Goal: Information Seeking & Learning: Learn about a topic

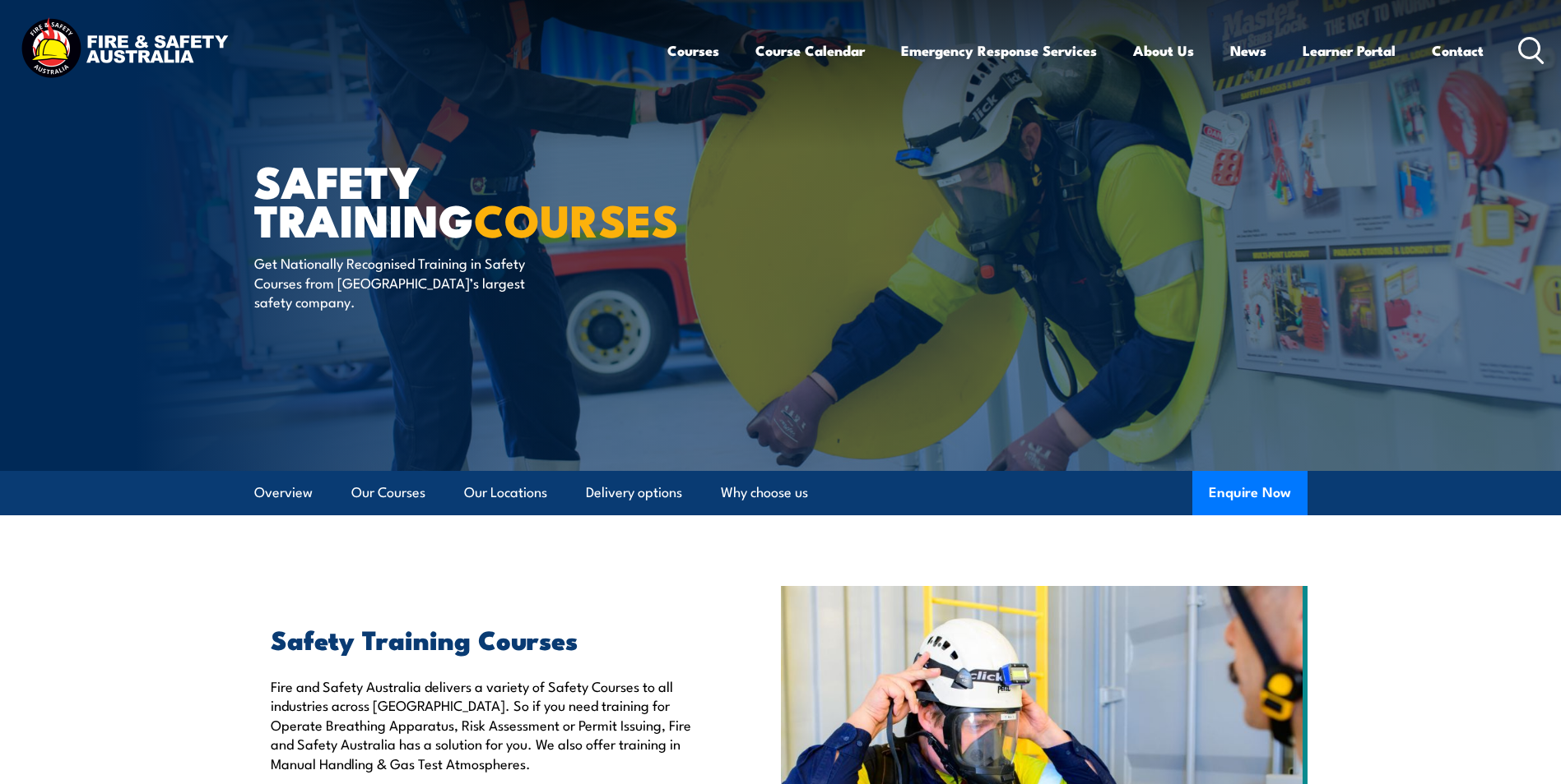
click at [1530, 41] on icon at bounding box center [1530, 51] width 27 height 28
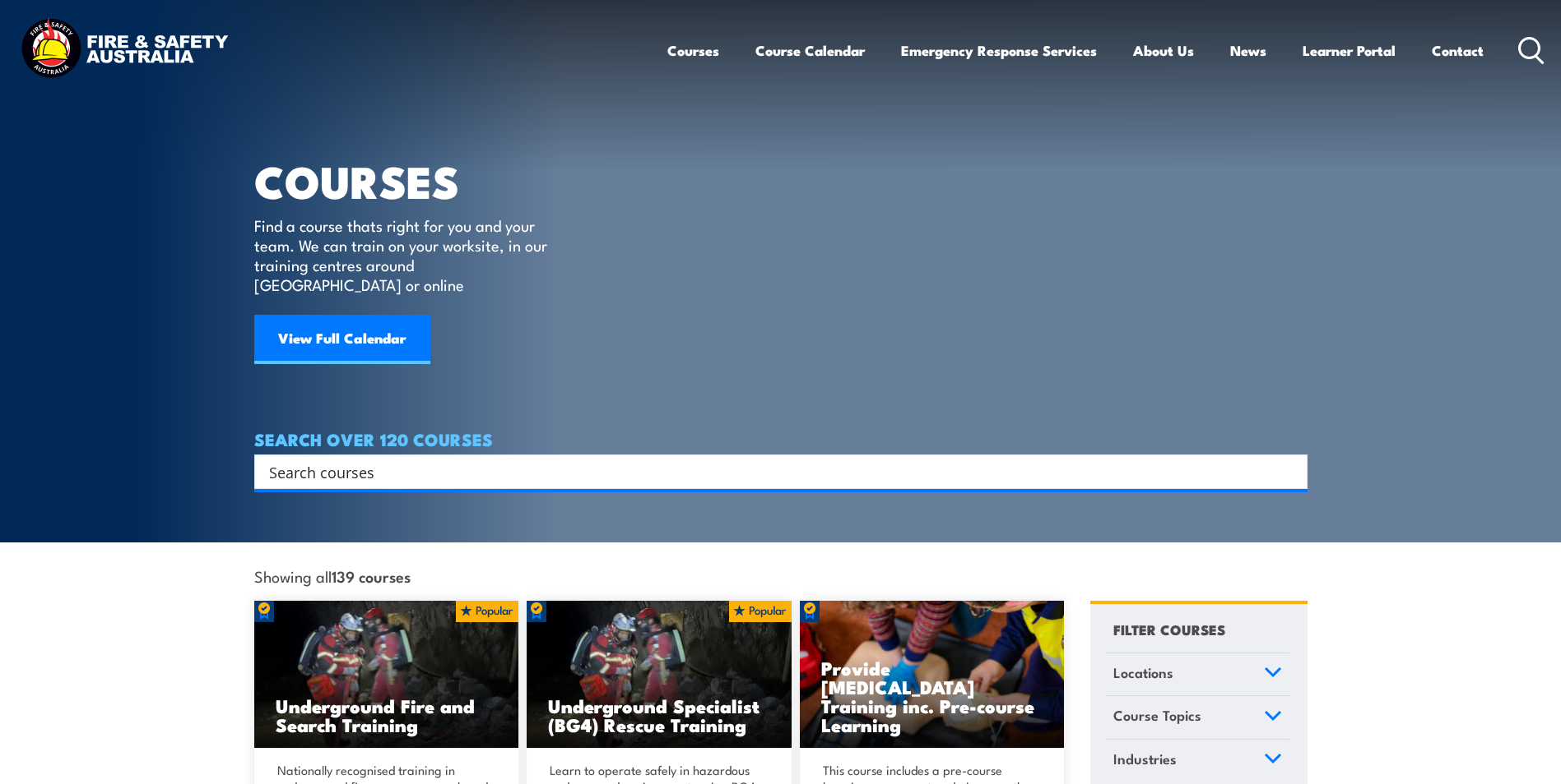
click at [953, 460] on input "Search input" at bounding box center [770, 472] width 1002 height 25
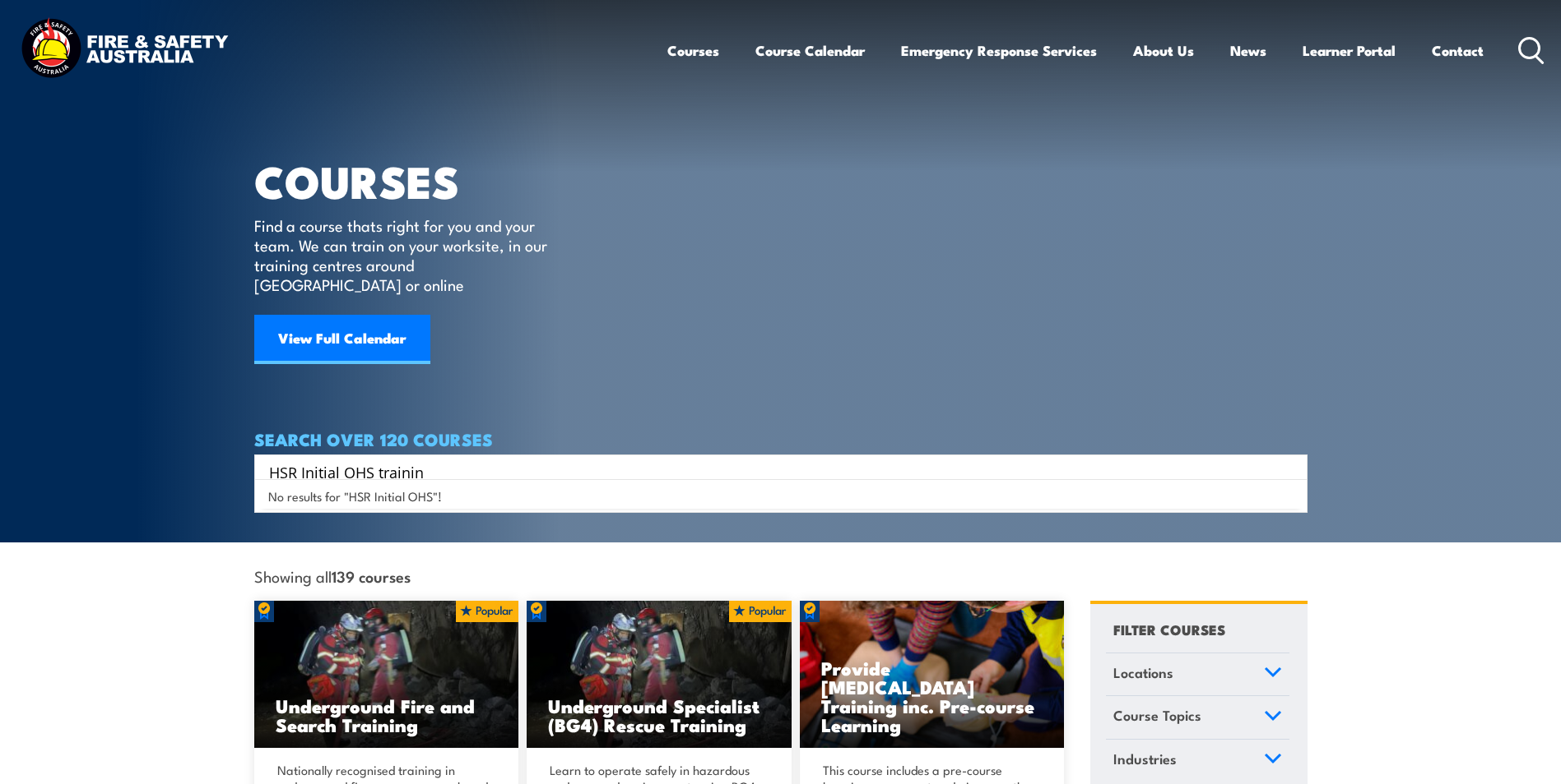
type input "HSR Initial OHS training"
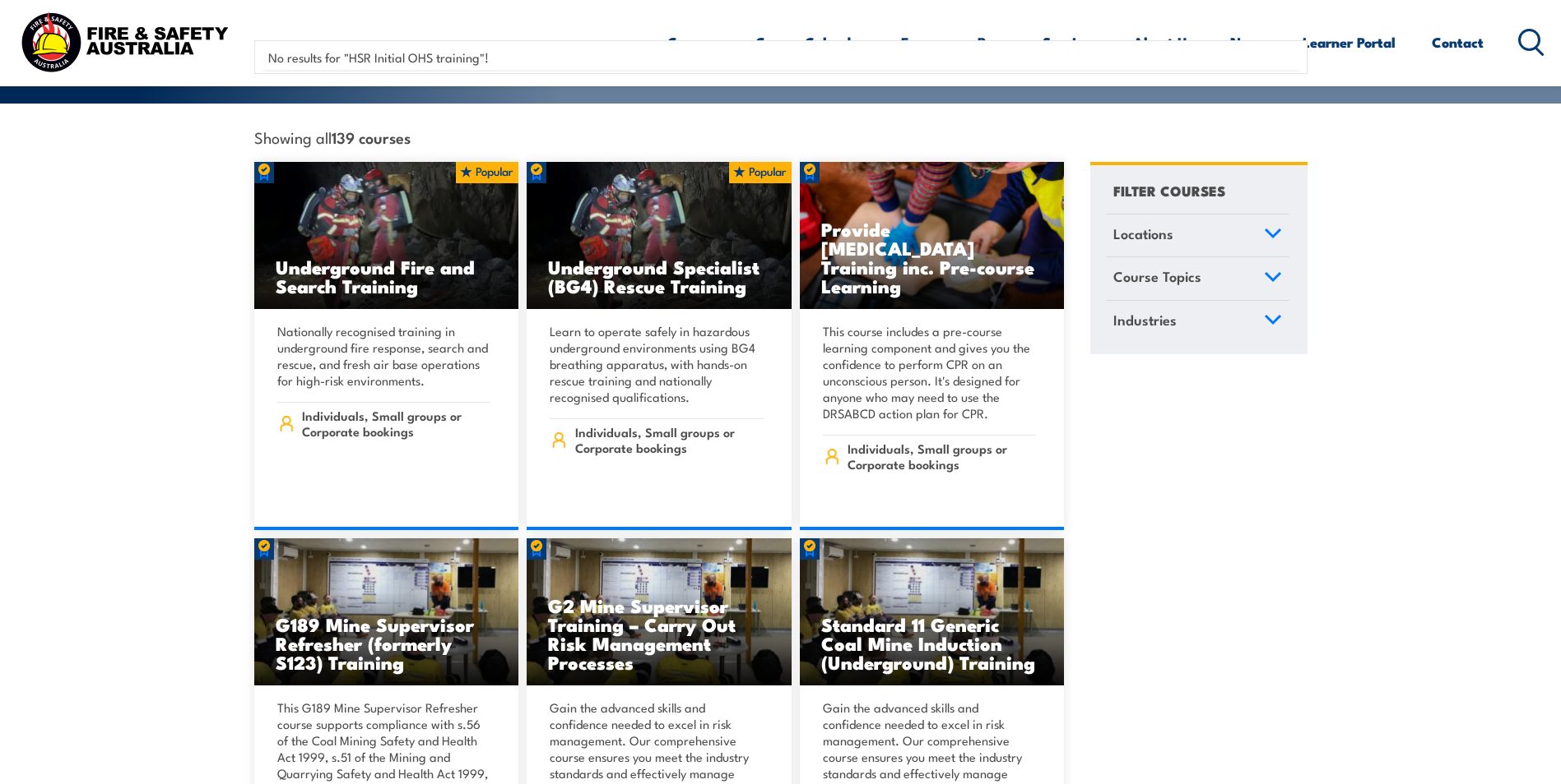
scroll to position [483, 0]
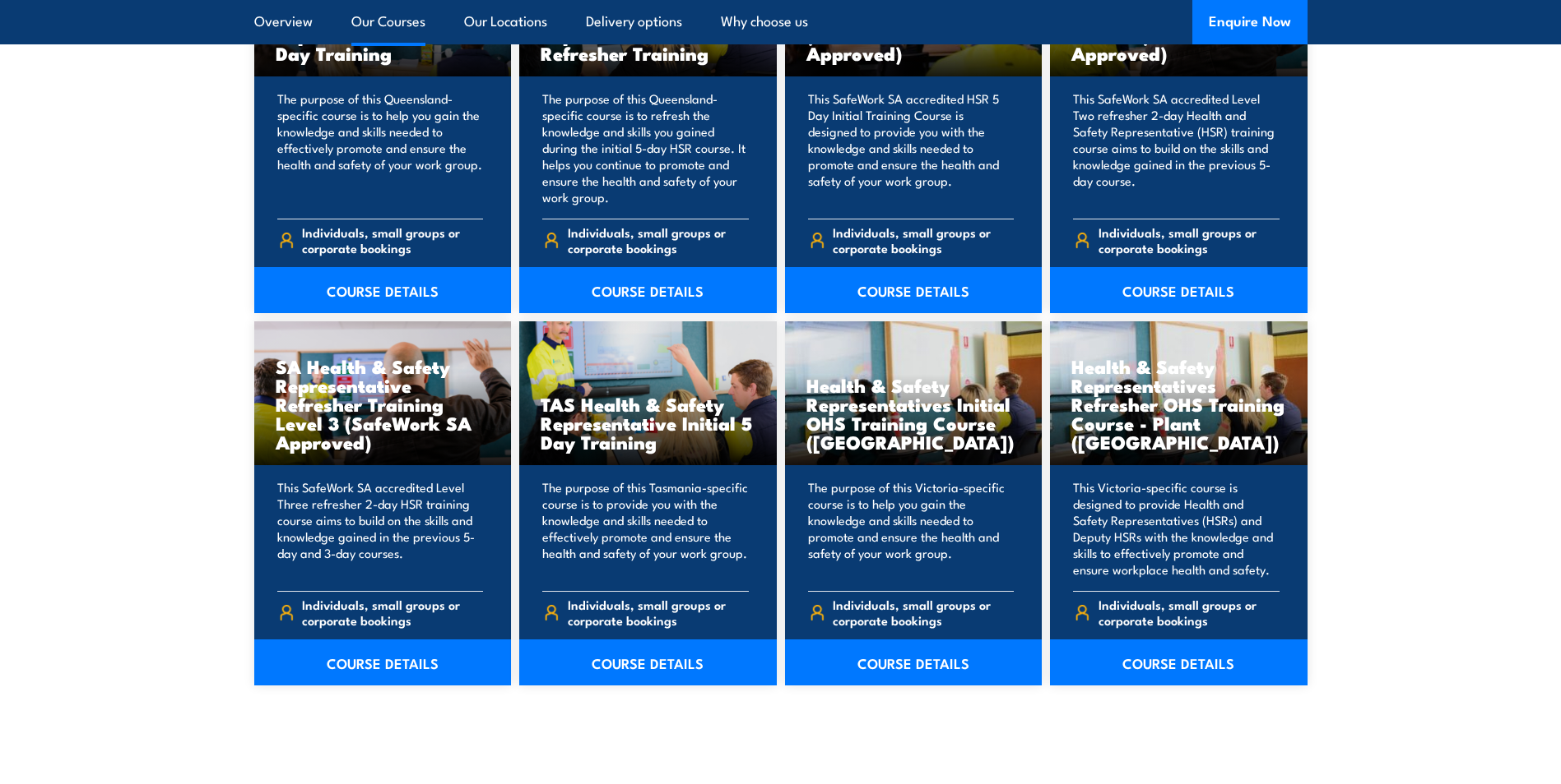
scroll to position [2261, 0]
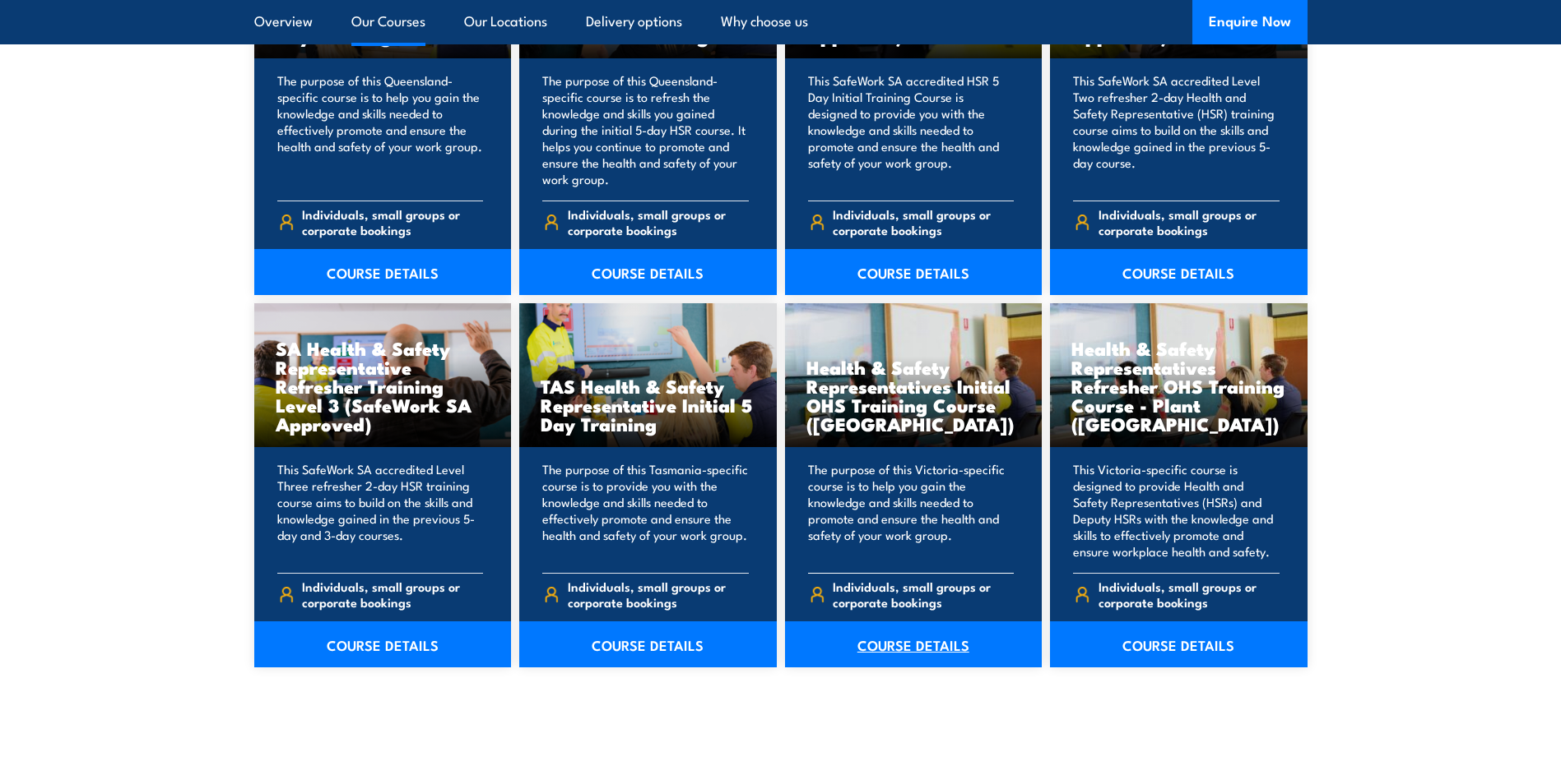
click at [895, 646] on link "COURSE DETAILS" at bounding box center [913, 644] width 257 height 46
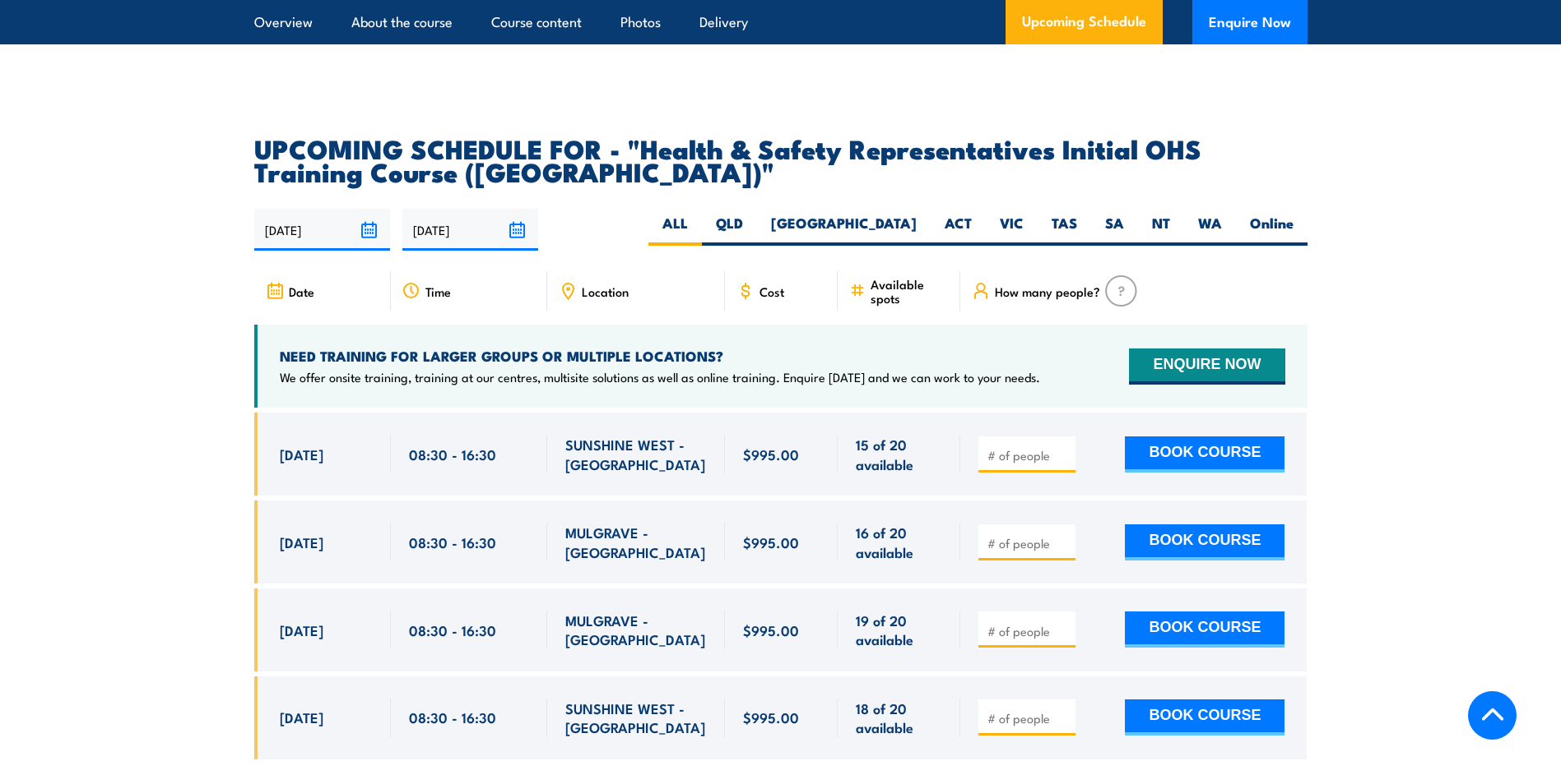
scroll to position [2750, 0]
